Goal: Information Seeking & Learning: Find specific fact

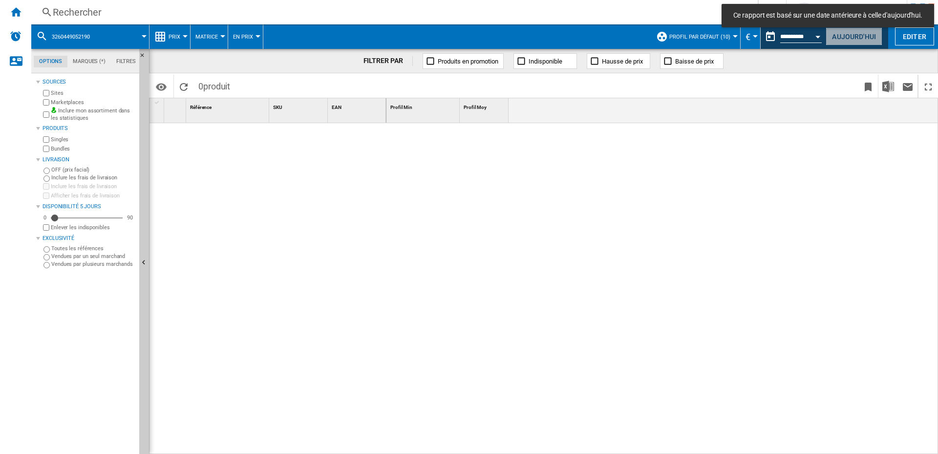
click at [840, 36] on button "Aujourd'hui" at bounding box center [854, 36] width 57 height 18
click at [125, 10] on div "Rechercher" at bounding box center [393, 12] width 680 height 14
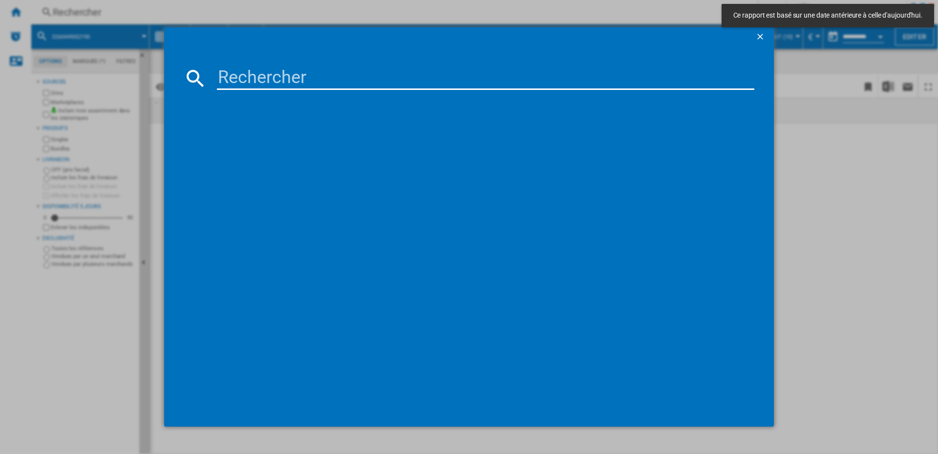
click at [288, 82] on input at bounding box center [486, 77] width 538 height 23
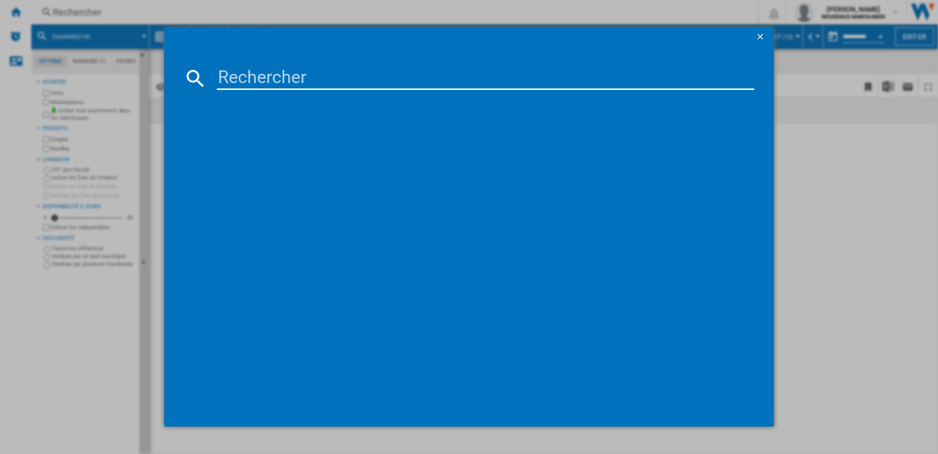
paste input "0622356270373"
type input "0622356270373"
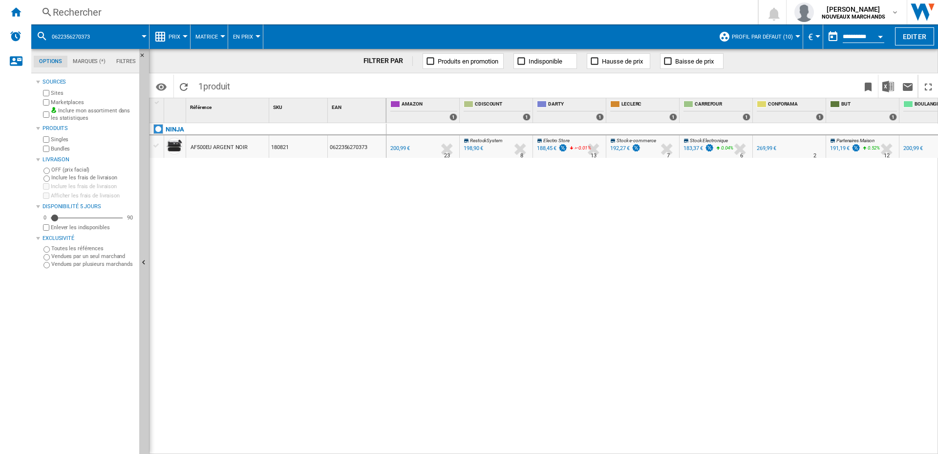
scroll to position [0, 147]
